Goal: Task Accomplishment & Management: Manage account settings

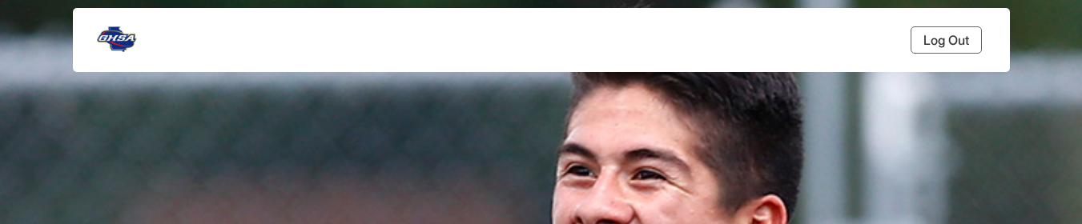
click at [953, 33] on link "Log Out" at bounding box center [946, 39] width 71 height 27
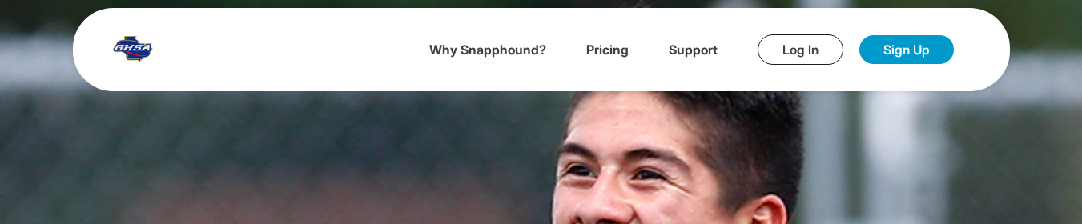
click at [811, 46] on link "Log In" at bounding box center [801, 49] width 86 height 30
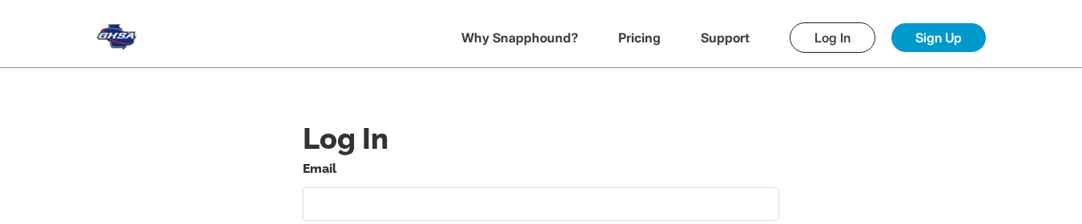
type input "[EMAIL_ADDRESS][DOMAIN_NAME]"
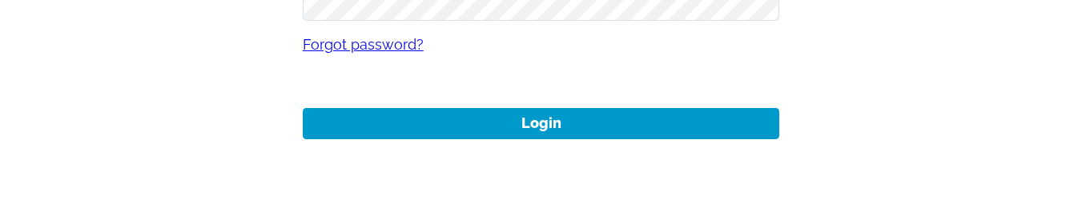
scroll to position [320, 0]
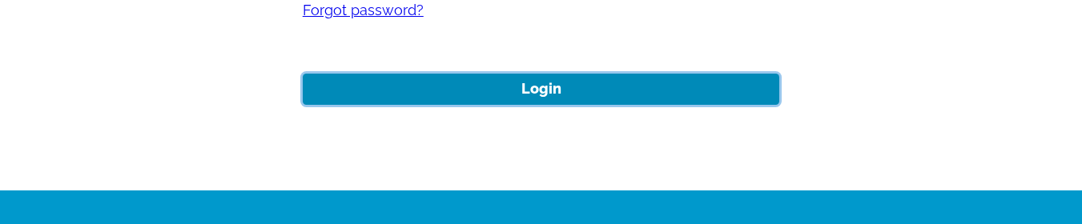
click at [537, 86] on button "Login" at bounding box center [541, 89] width 477 height 31
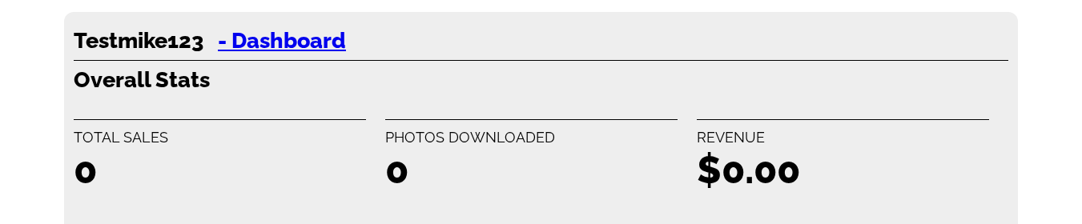
scroll to position [320, 0]
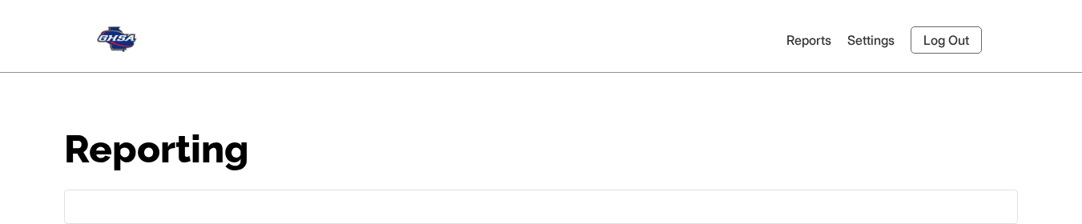
click at [954, 30] on link "Log Out" at bounding box center [946, 39] width 71 height 27
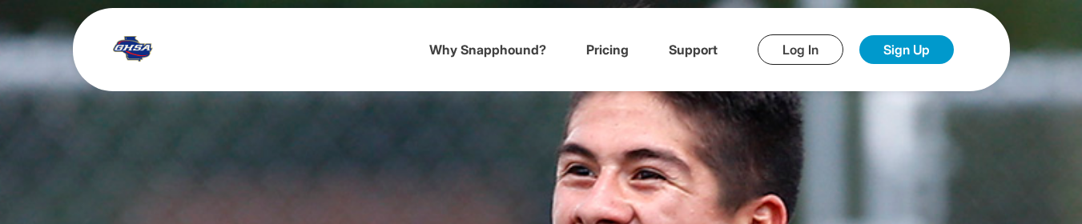
click at [803, 42] on link "Log In" at bounding box center [801, 49] width 86 height 30
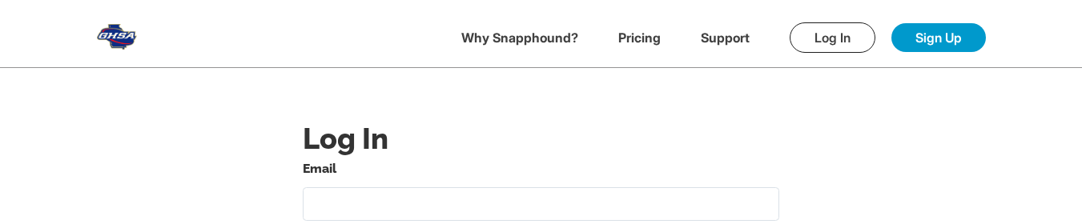
type input "[EMAIL_ADDRESS][DOMAIN_NAME]"
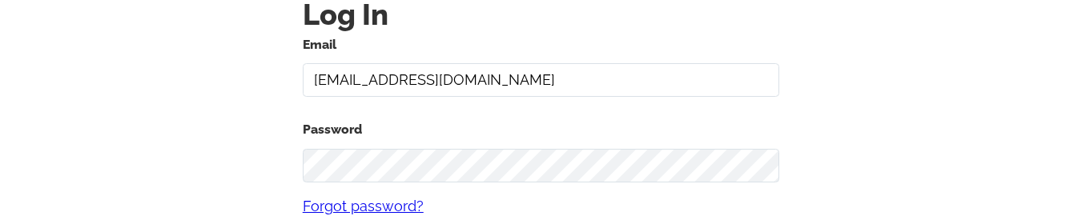
scroll to position [240, 0]
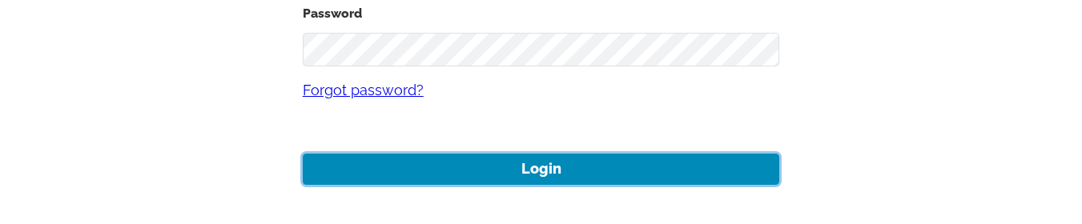
click at [490, 166] on button "Login" at bounding box center [541, 169] width 477 height 31
